Goal: Information Seeking & Learning: Check status

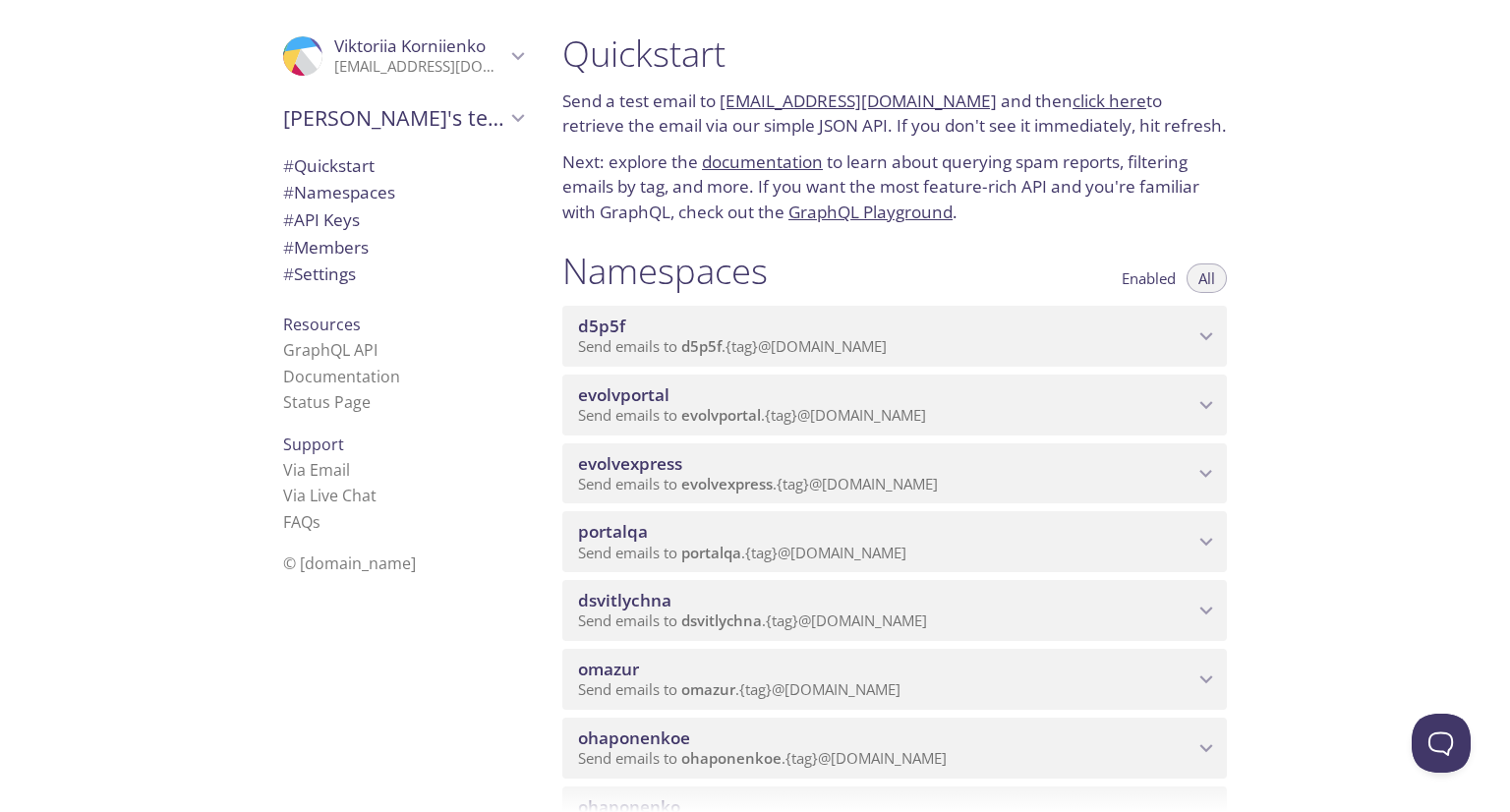
click at [814, 402] on div "evolvportal Send emails to evolvportal . {tag} @[DOMAIN_NAME] Enabled View Emai…" at bounding box center [894, 401] width 664 height 69
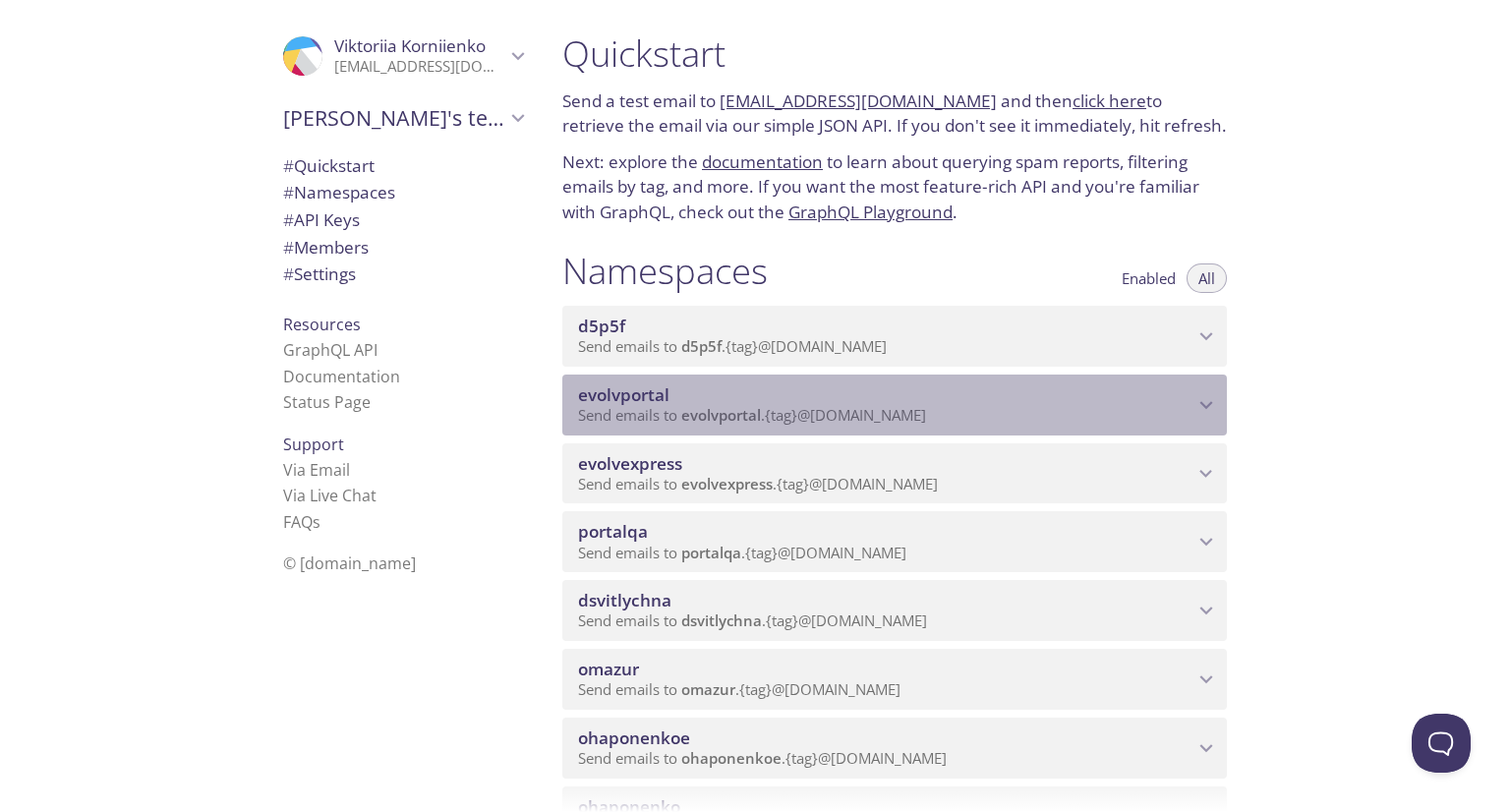
click at [814, 402] on div "evolvportal Send emails to evolvportal . {tag} @[DOMAIN_NAME]" at bounding box center [894, 405] width 664 height 61
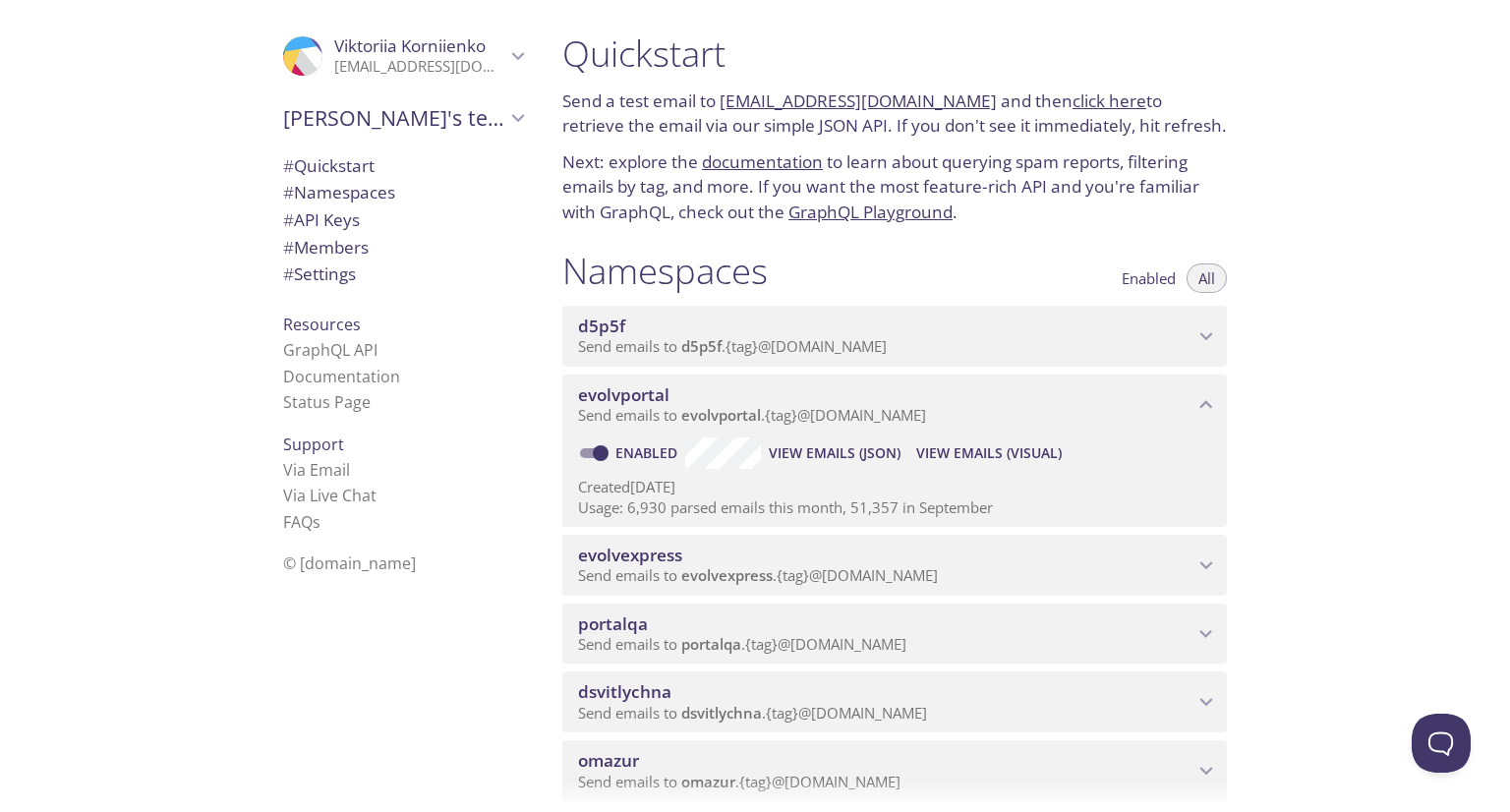
click at [944, 465] on span "View Emails (Visual)" at bounding box center [988, 453] width 145 height 24
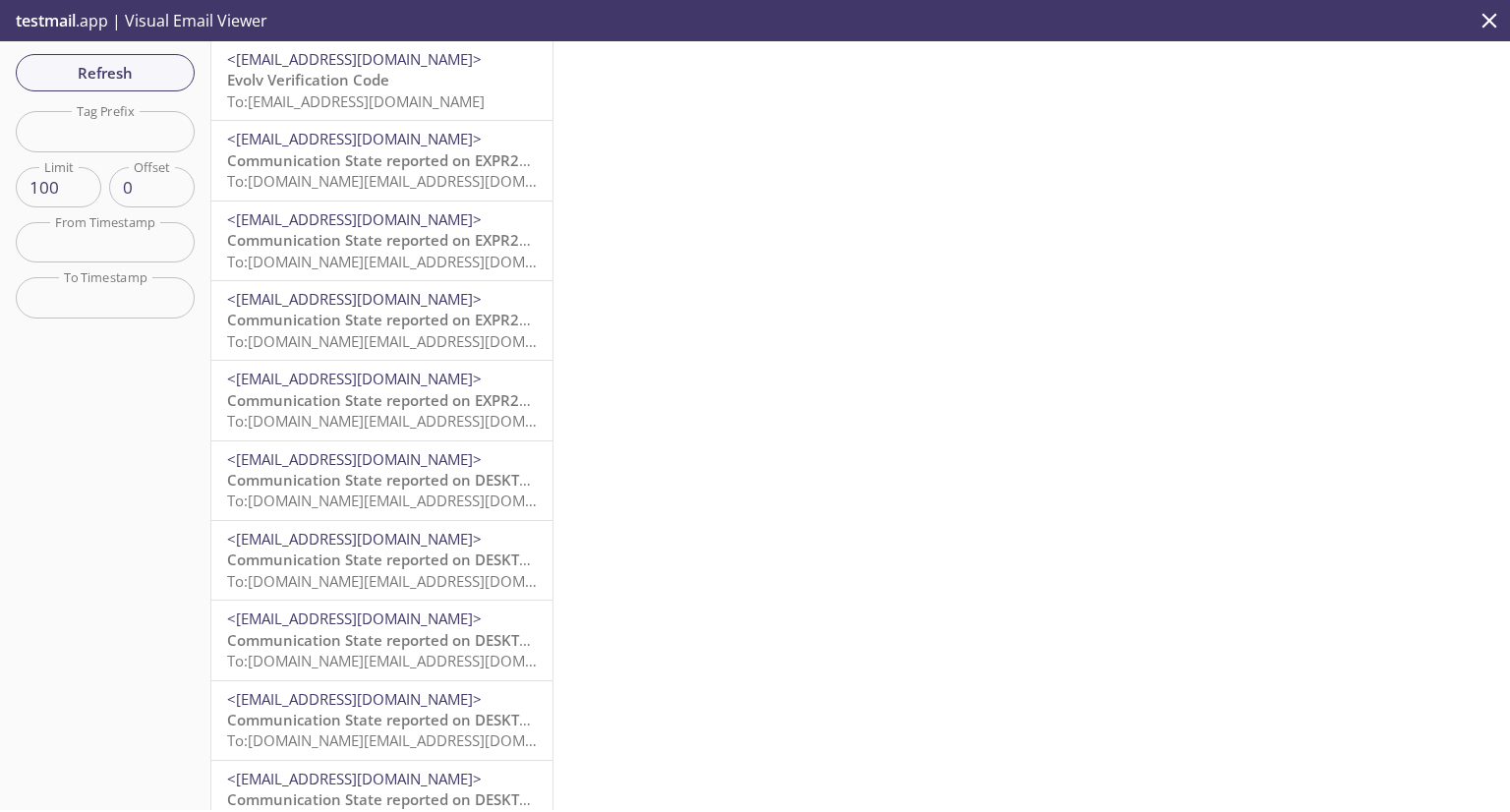
click at [44, 131] on input "text" at bounding box center [105, 130] width 179 height 41
type input "vkcus"
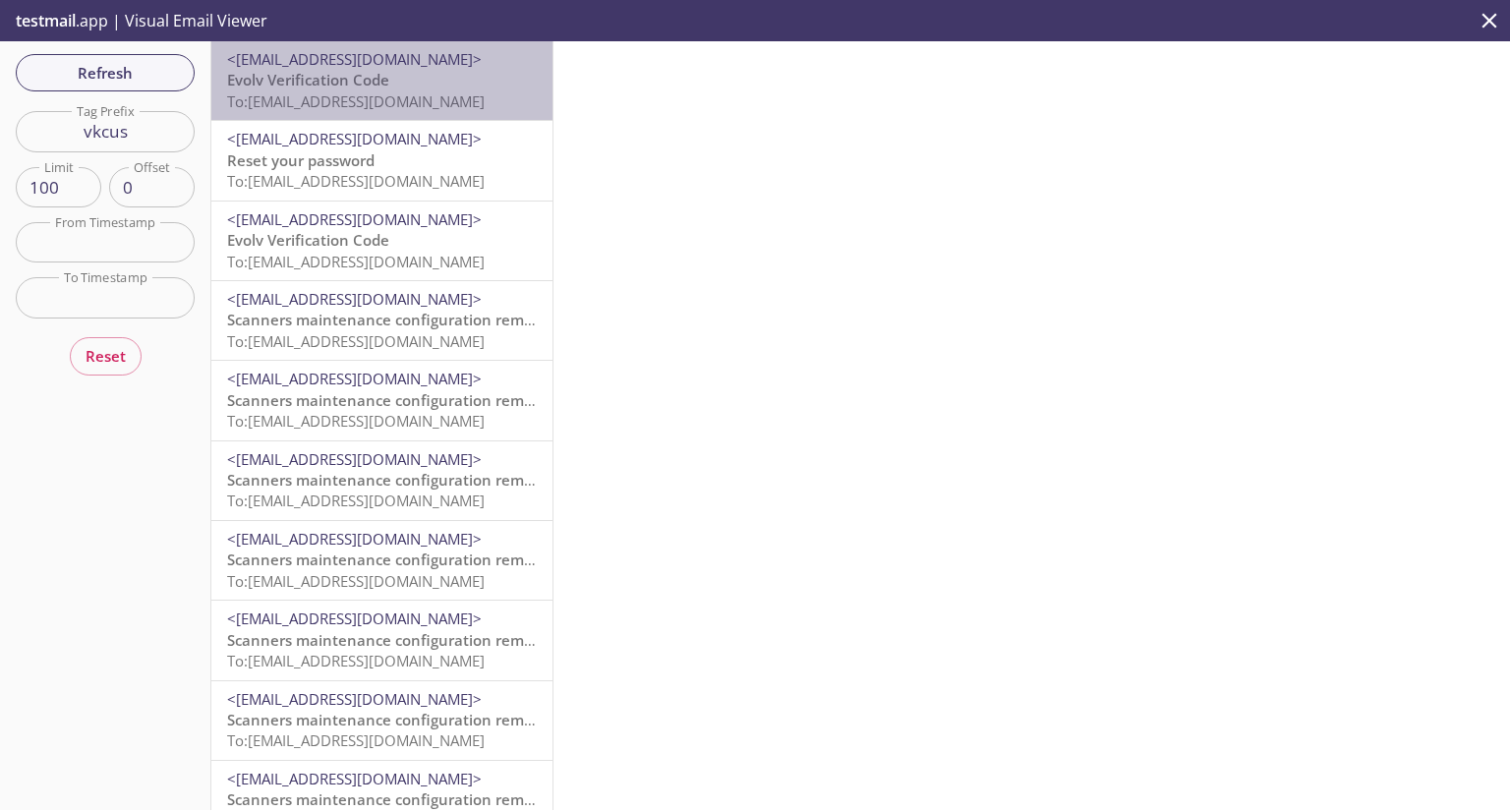
click at [404, 92] on span "To: [EMAIL_ADDRESS][DOMAIN_NAME]" at bounding box center [356, 102] width 258 height 20
